Goal: Information Seeking & Learning: Learn about a topic

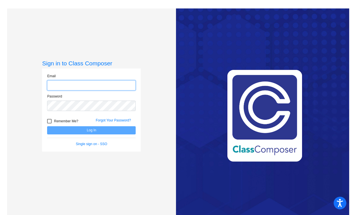
type input "[EMAIL_ADDRESS][DOMAIN_NAME]"
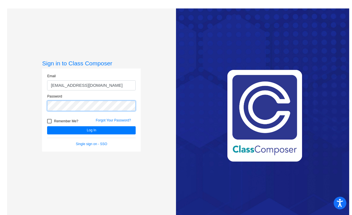
click at [91, 130] on button "Log In" at bounding box center [91, 130] width 89 height 8
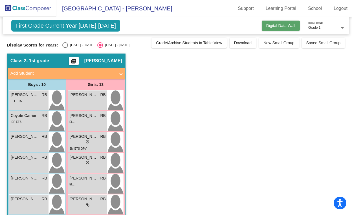
click at [279, 27] on span "Digital Data Wall" at bounding box center [280, 25] width 29 height 5
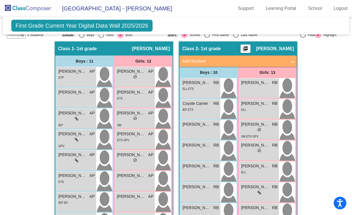
scroll to position [123, 0]
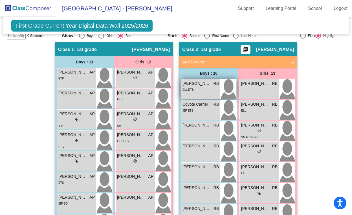
click at [204, 89] on div "ELL ETS" at bounding box center [201, 90] width 36 height 6
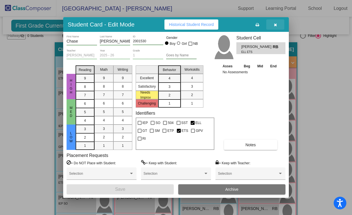
click at [277, 23] on button "button" at bounding box center [275, 24] width 18 height 10
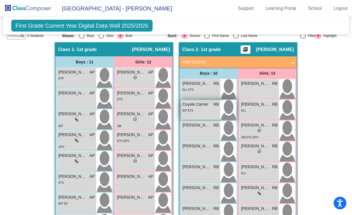
click at [194, 110] on div "IEP ETS" at bounding box center [201, 111] width 36 height 6
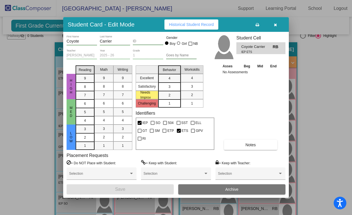
click at [275, 25] on icon "button" at bounding box center [275, 25] width 3 height 4
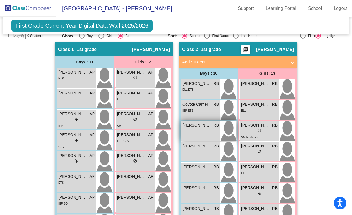
click at [193, 130] on div "[PERSON_NAME] RB lock do_not_disturb_alt" at bounding box center [200, 131] width 39 height 20
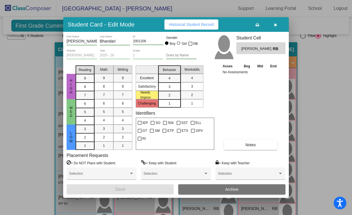
click at [276, 23] on icon "button" at bounding box center [275, 25] width 3 height 4
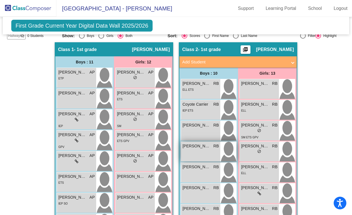
click at [204, 154] on div "[PERSON_NAME] RB lock do_not_disturb_alt" at bounding box center [200, 152] width 39 height 20
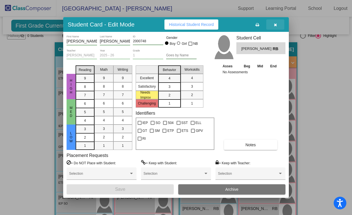
click at [277, 25] on icon "button" at bounding box center [275, 25] width 3 height 4
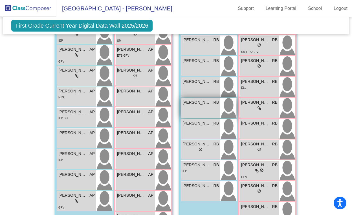
scroll to position [209, 0]
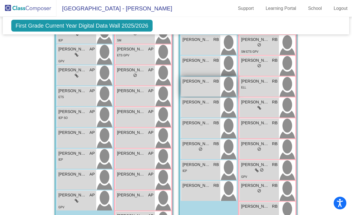
click at [197, 91] on div "[PERSON_NAME] RB lock do_not_disturb_alt" at bounding box center [200, 87] width 39 height 20
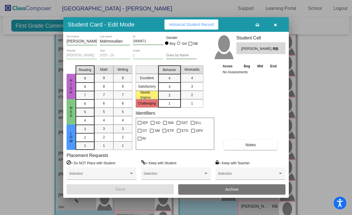
click at [274, 25] on icon "button" at bounding box center [275, 25] width 3 height 4
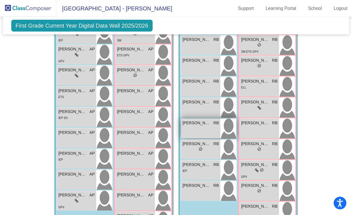
click at [201, 126] on div "[PERSON_NAME] RB lock do_not_disturb_alt" at bounding box center [200, 129] width 39 height 20
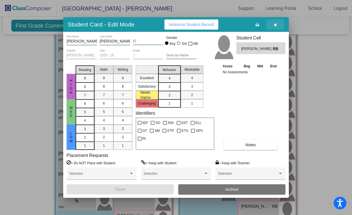
click at [275, 25] on icon "button" at bounding box center [275, 25] width 3 height 4
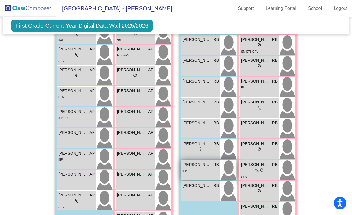
click at [210, 174] on div "[PERSON_NAME] RB lock do_not_disturb_alt IEP" at bounding box center [200, 171] width 39 height 20
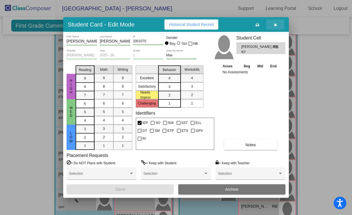
click at [276, 24] on icon "button" at bounding box center [275, 25] width 3 height 4
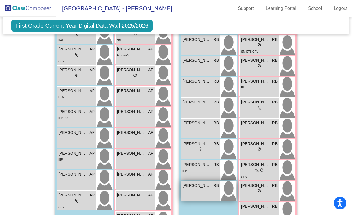
click at [197, 192] on div "[PERSON_NAME] RB lock do_not_disturb_alt" at bounding box center [200, 191] width 39 height 20
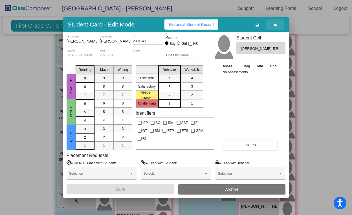
click at [276, 24] on icon "button" at bounding box center [275, 25] width 3 height 4
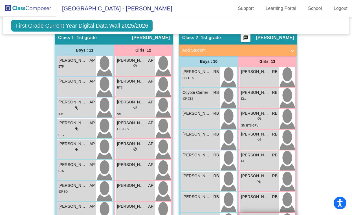
scroll to position [133, 0]
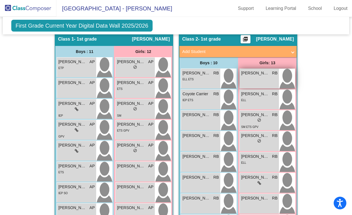
click at [255, 82] on div "[PERSON_NAME] RB lock do_not_disturb_alt" at bounding box center [259, 79] width 39 height 20
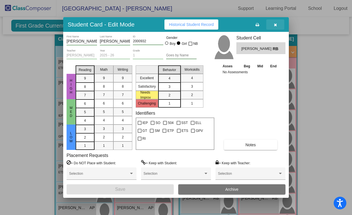
click at [275, 25] on icon "button" at bounding box center [275, 25] width 3 height 4
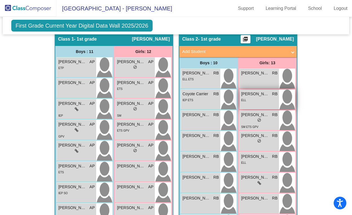
click at [266, 101] on div "ELL" at bounding box center [259, 100] width 36 height 6
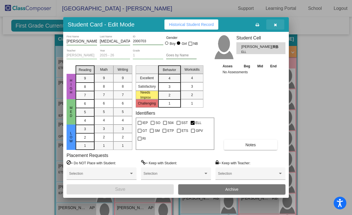
click at [277, 24] on icon "button" at bounding box center [275, 25] width 3 height 4
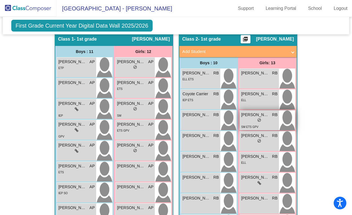
click at [265, 122] on div "lock do_not_disturb_alt" at bounding box center [259, 121] width 36 height 6
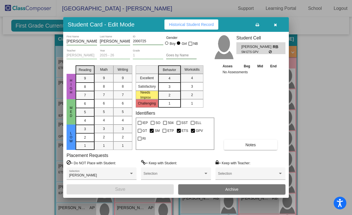
click at [276, 25] on icon "button" at bounding box center [275, 25] width 3 height 4
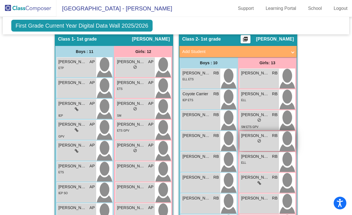
click at [266, 142] on div "lock do_not_disturb_alt" at bounding box center [259, 142] width 36 height 6
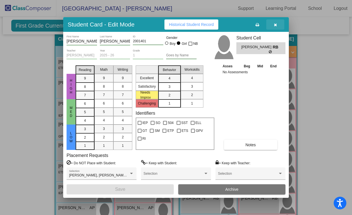
click at [276, 24] on icon "button" at bounding box center [275, 25] width 3 height 4
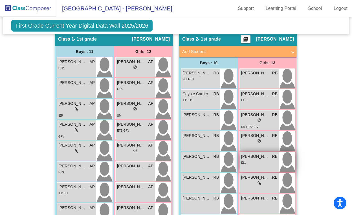
click at [262, 161] on div "ELL" at bounding box center [259, 163] width 36 height 6
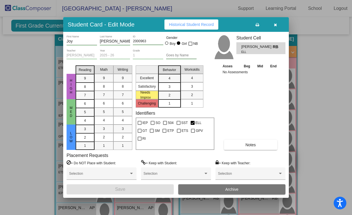
scroll to position [0, 0]
click at [275, 25] on icon "button" at bounding box center [275, 25] width 3 height 4
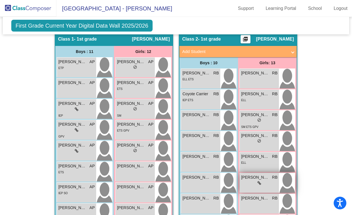
click at [261, 184] on div "lock do_not_disturb_alt" at bounding box center [259, 184] width 36 height 6
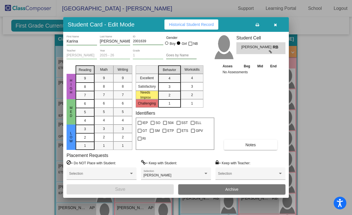
click at [275, 26] on icon "button" at bounding box center [275, 25] width 3 height 4
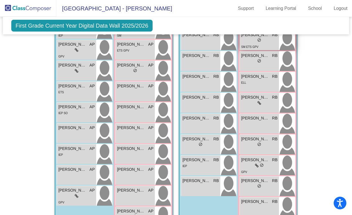
scroll to position [223, 0]
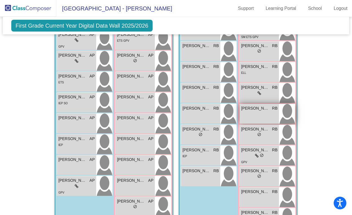
click at [266, 118] on div "[PERSON_NAME] RB lock do_not_disturb_alt" at bounding box center [259, 114] width 39 height 20
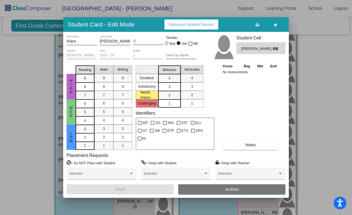
click at [277, 25] on icon "button" at bounding box center [275, 25] width 3 height 4
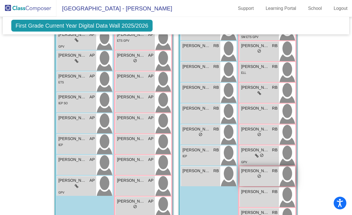
click at [265, 177] on div "lock do_not_disturb_alt" at bounding box center [259, 177] width 36 height 6
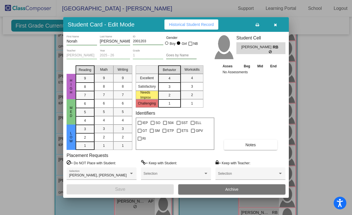
click at [274, 25] on icon "button" at bounding box center [275, 25] width 3 height 4
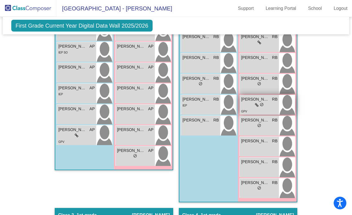
scroll to position [312, 0]
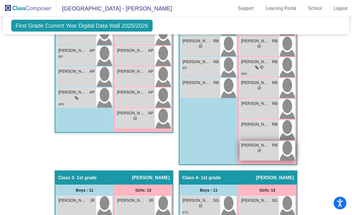
click at [267, 149] on div "lock do_not_disturb_alt" at bounding box center [259, 151] width 36 height 6
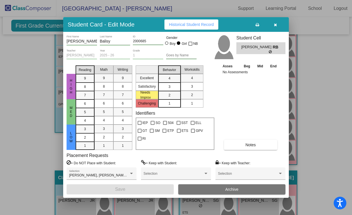
click at [275, 25] on icon "button" at bounding box center [275, 25] width 3 height 4
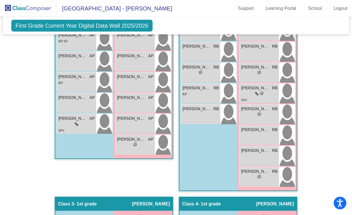
scroll to position [286, 0]
